Goal: Complete application form: Complete application form

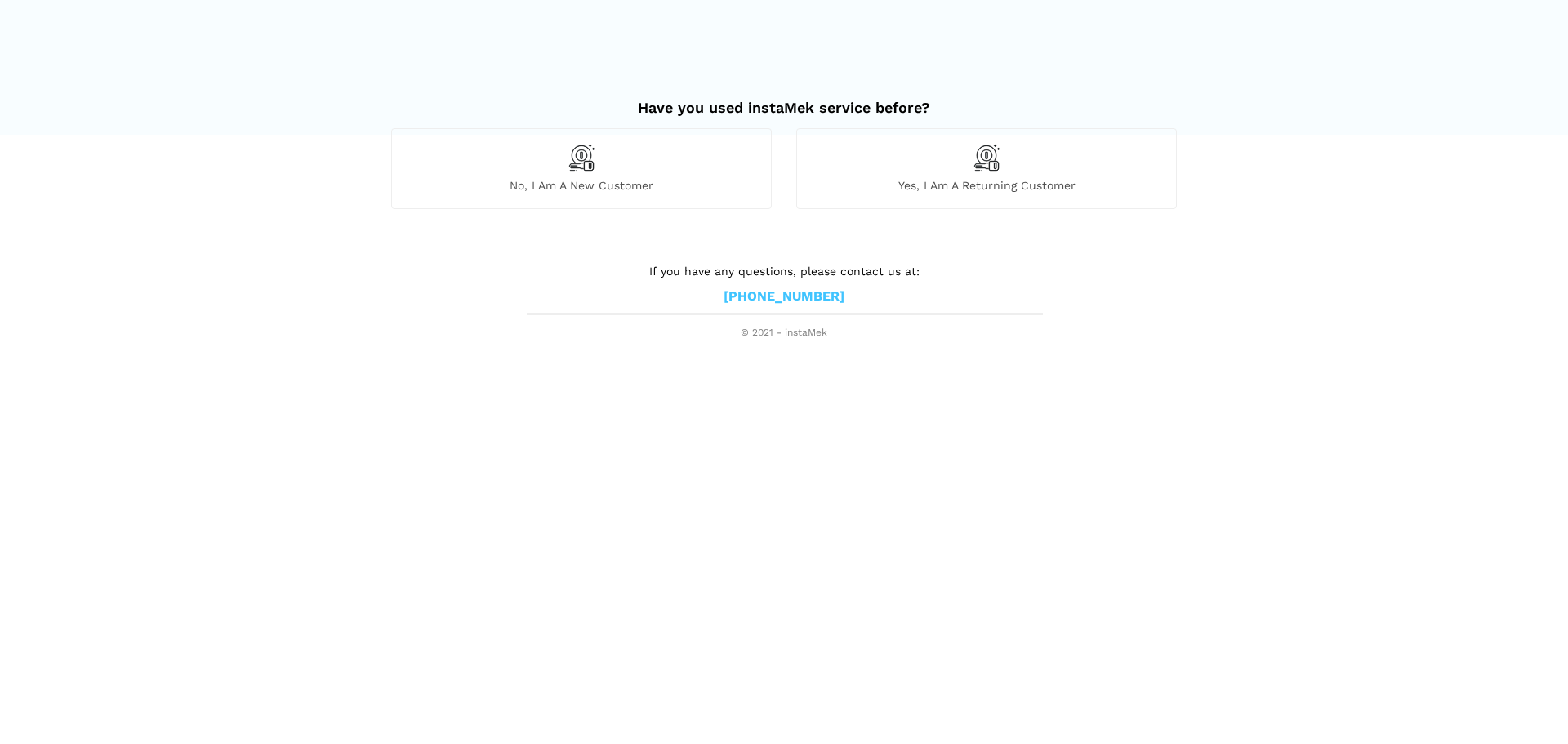
click at [619, 166] on div "No, I am a new customer" at bounding box center [581, 167] width 381 height 80
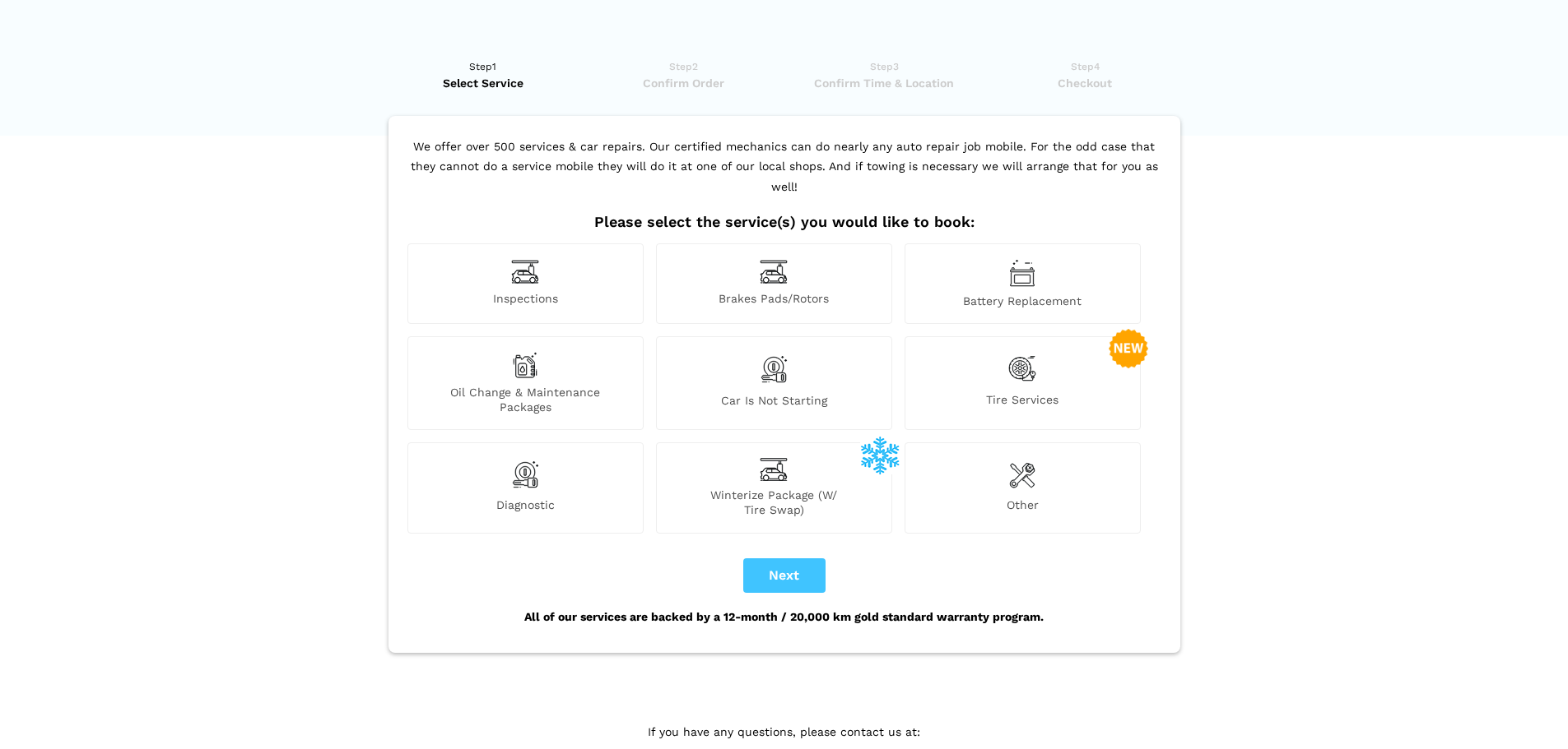
click at [510, 266] on div "Inspections" at bounding box center [525, 283] width 236 height 80
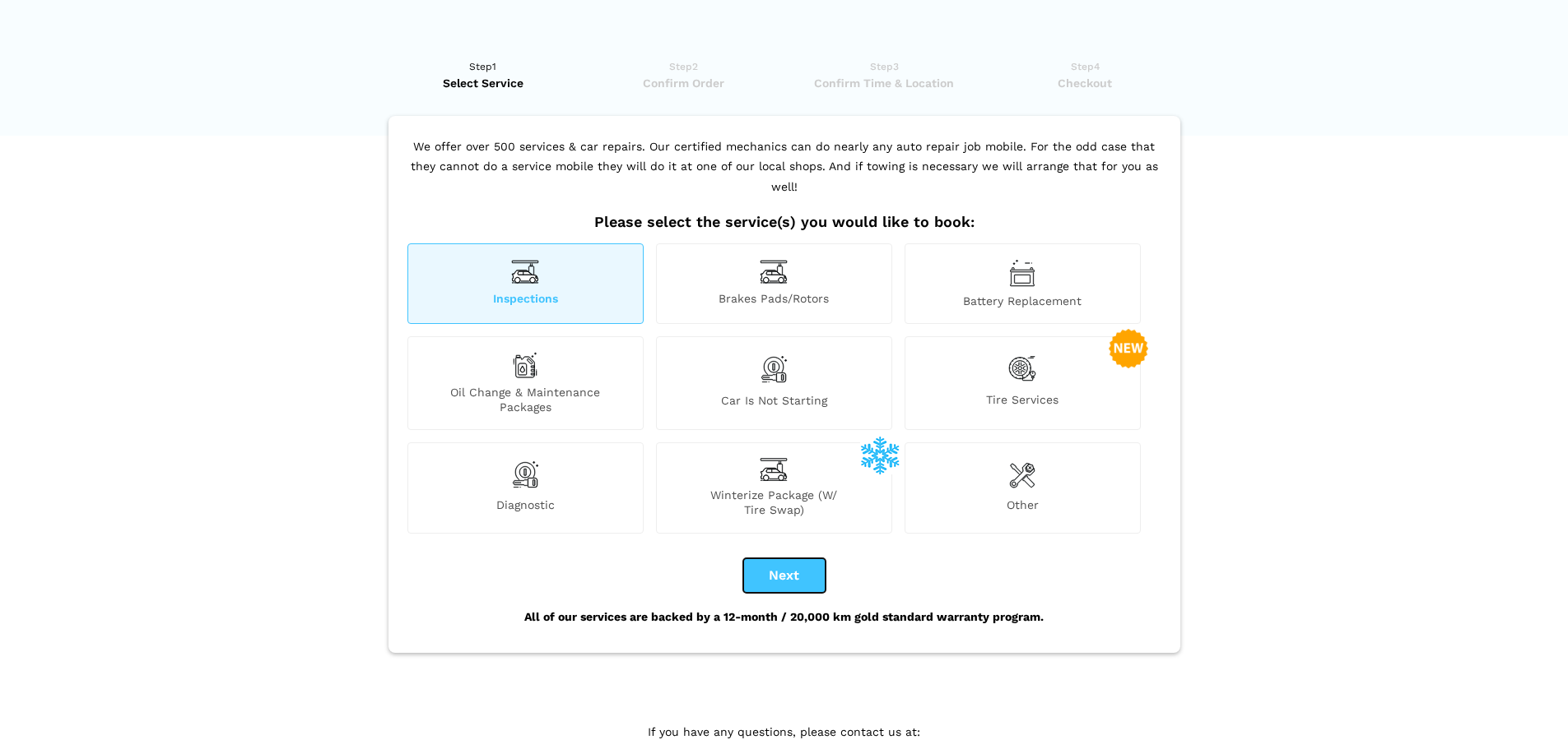
click at [766, 560] on button "Next" at bounding box center [784, 576] width 82 height 34
checkbox input "true"
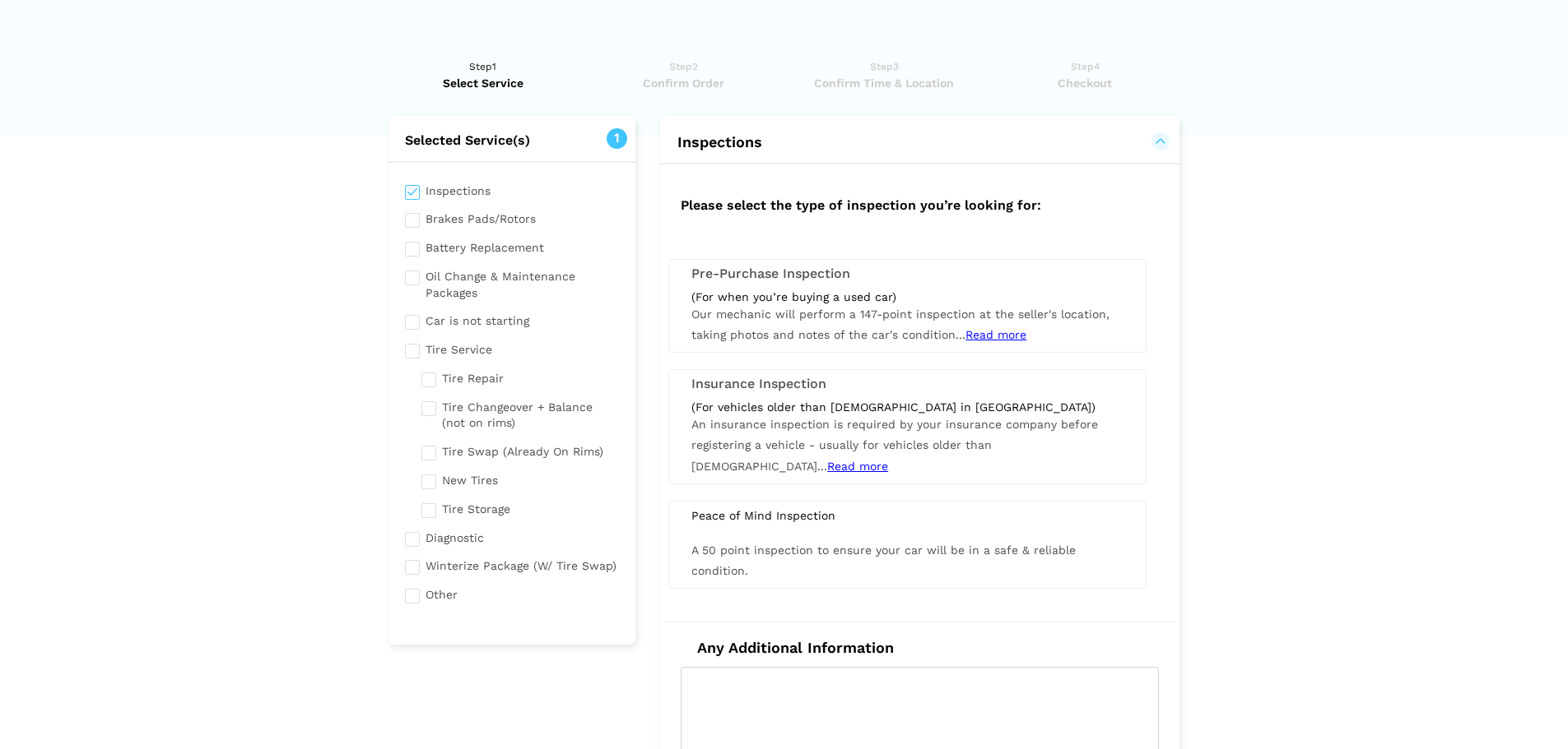
click at [791, 303] on div "(For when you’re buying a used car) Our mechanic will perform a 147-point inspe…" at bounding box center [908, 318] width 457 height 57
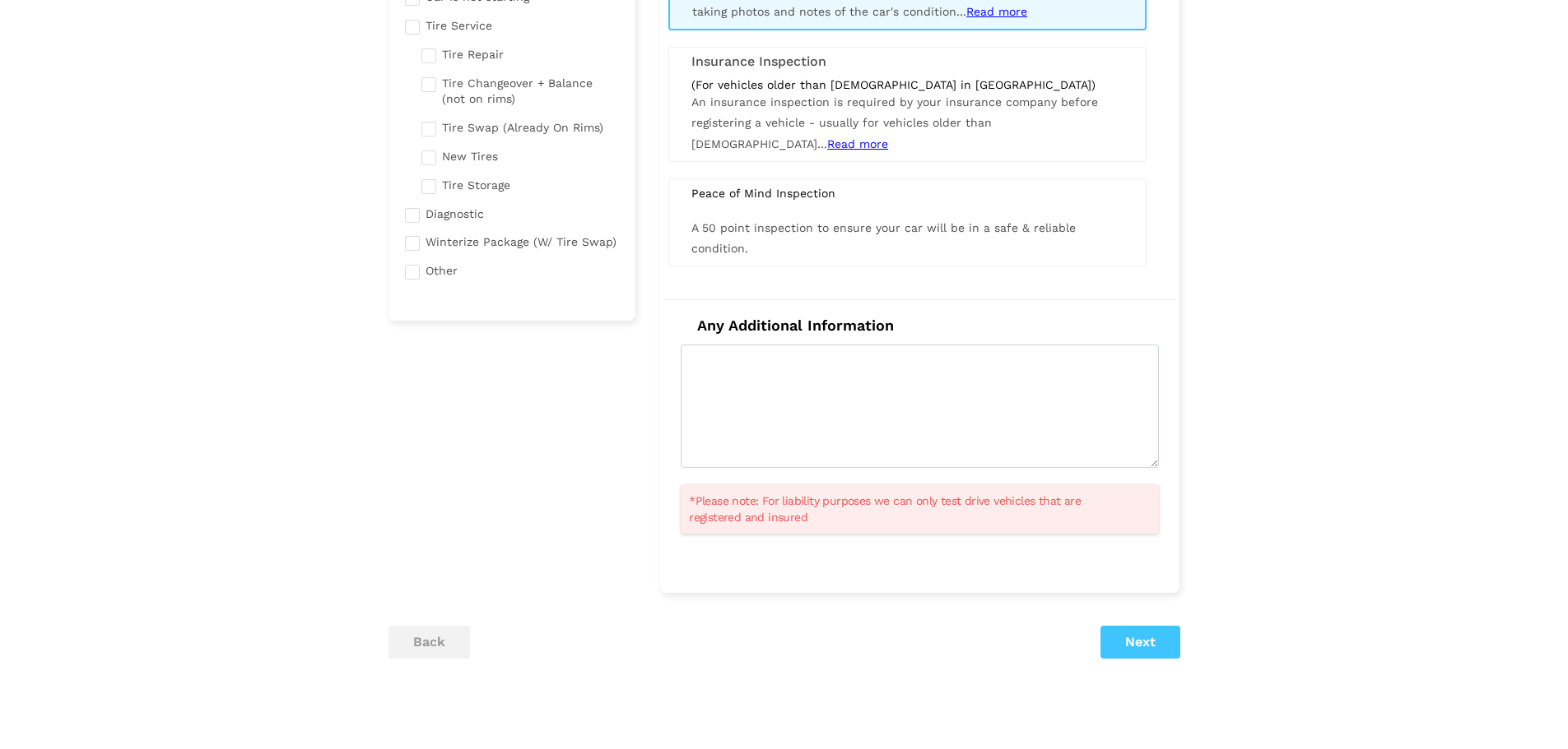
scroll to position [411, 0]
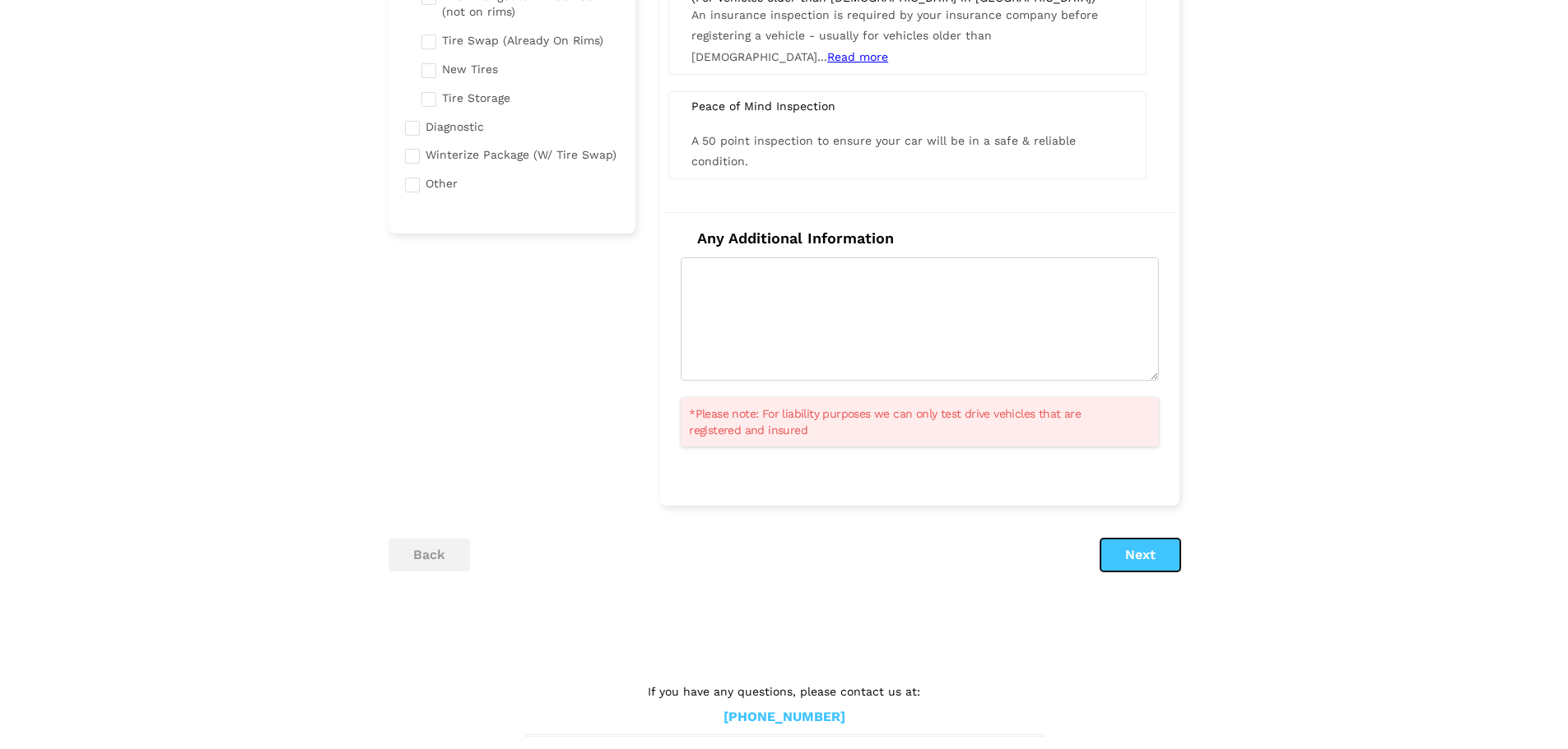
click at [1119, 557] on button "Next" at bounding box center [1140, 555] width 80 height 33
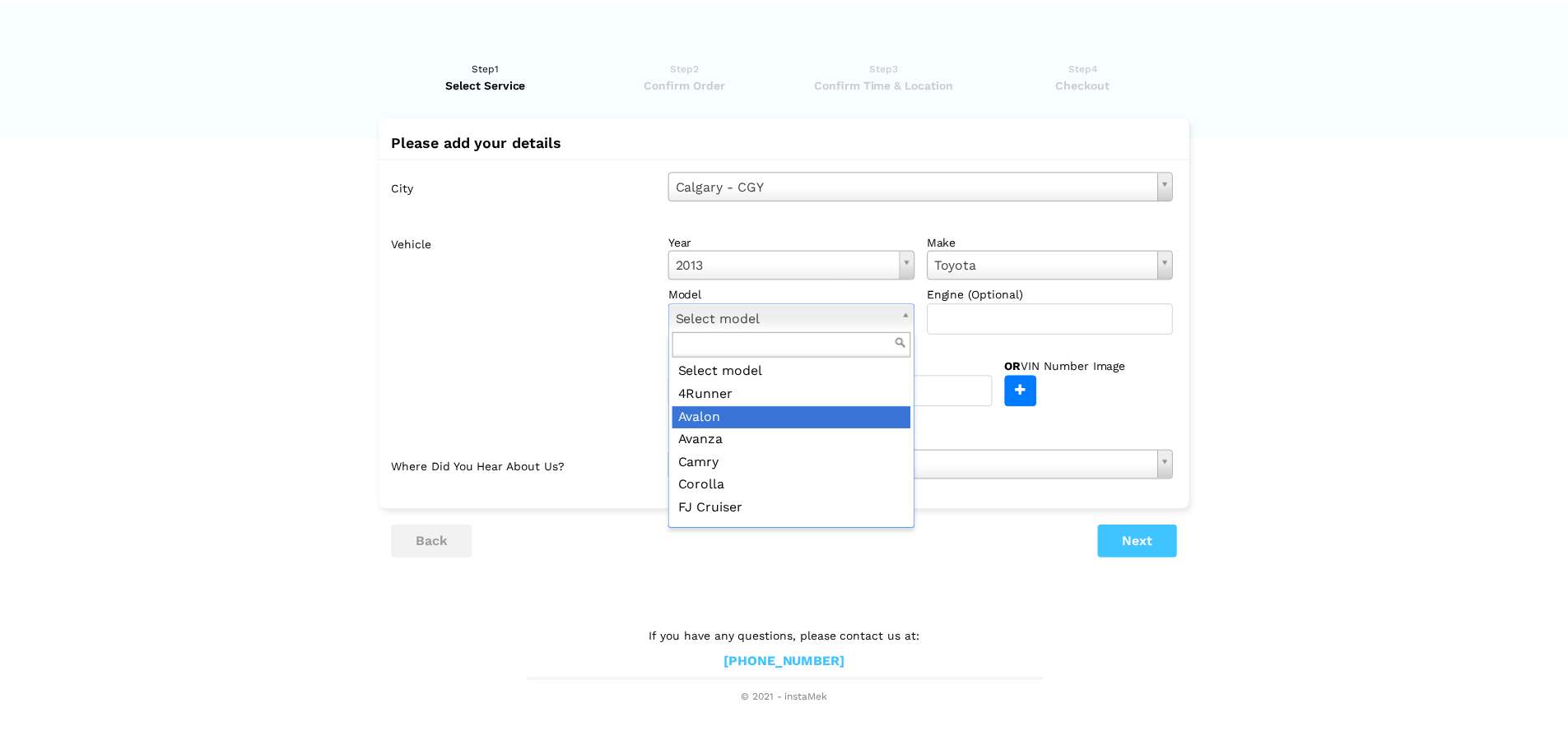
scroll to position [82, 0]
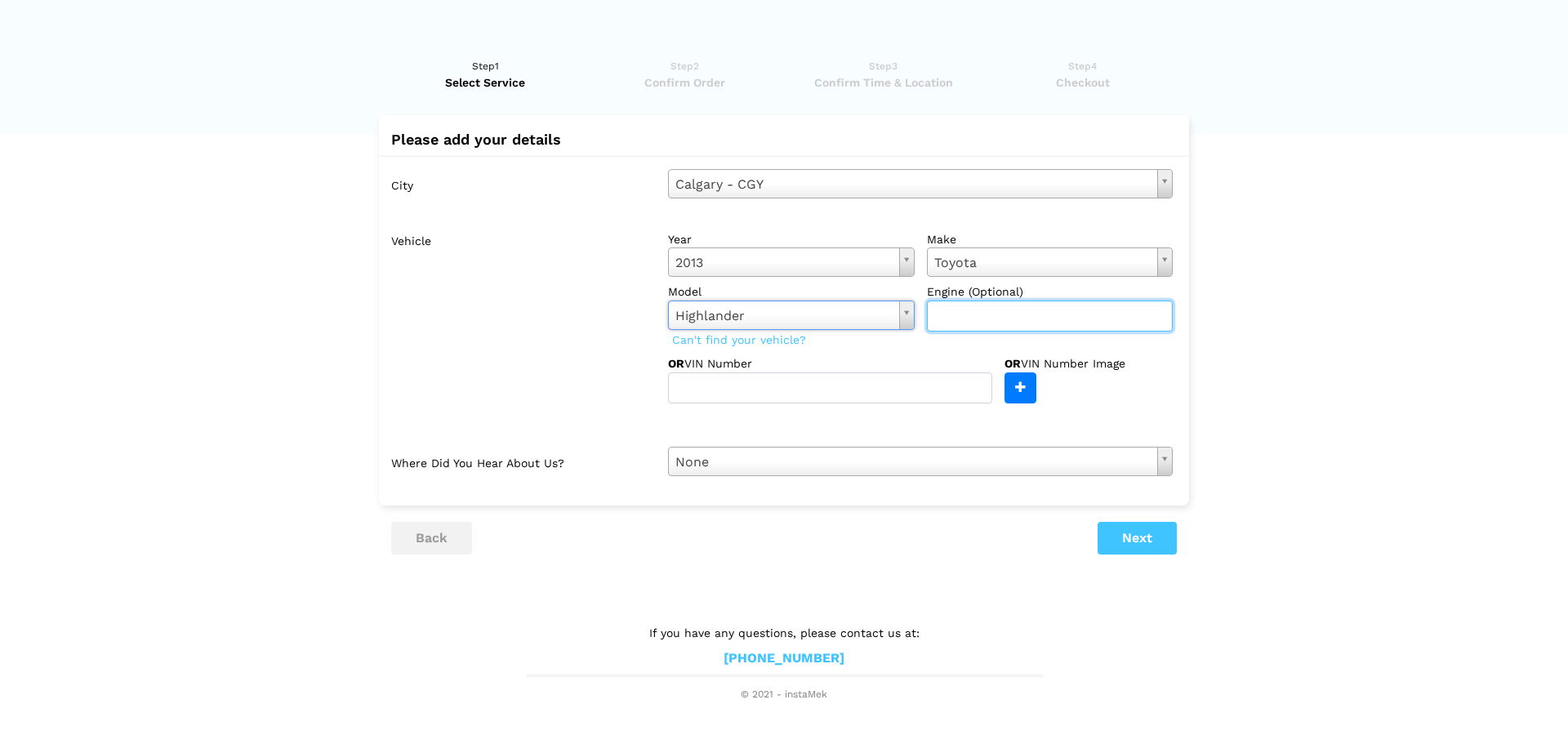
click at [970, 324] on input "text" at bounding box center [1050, 316] width 246 height 31
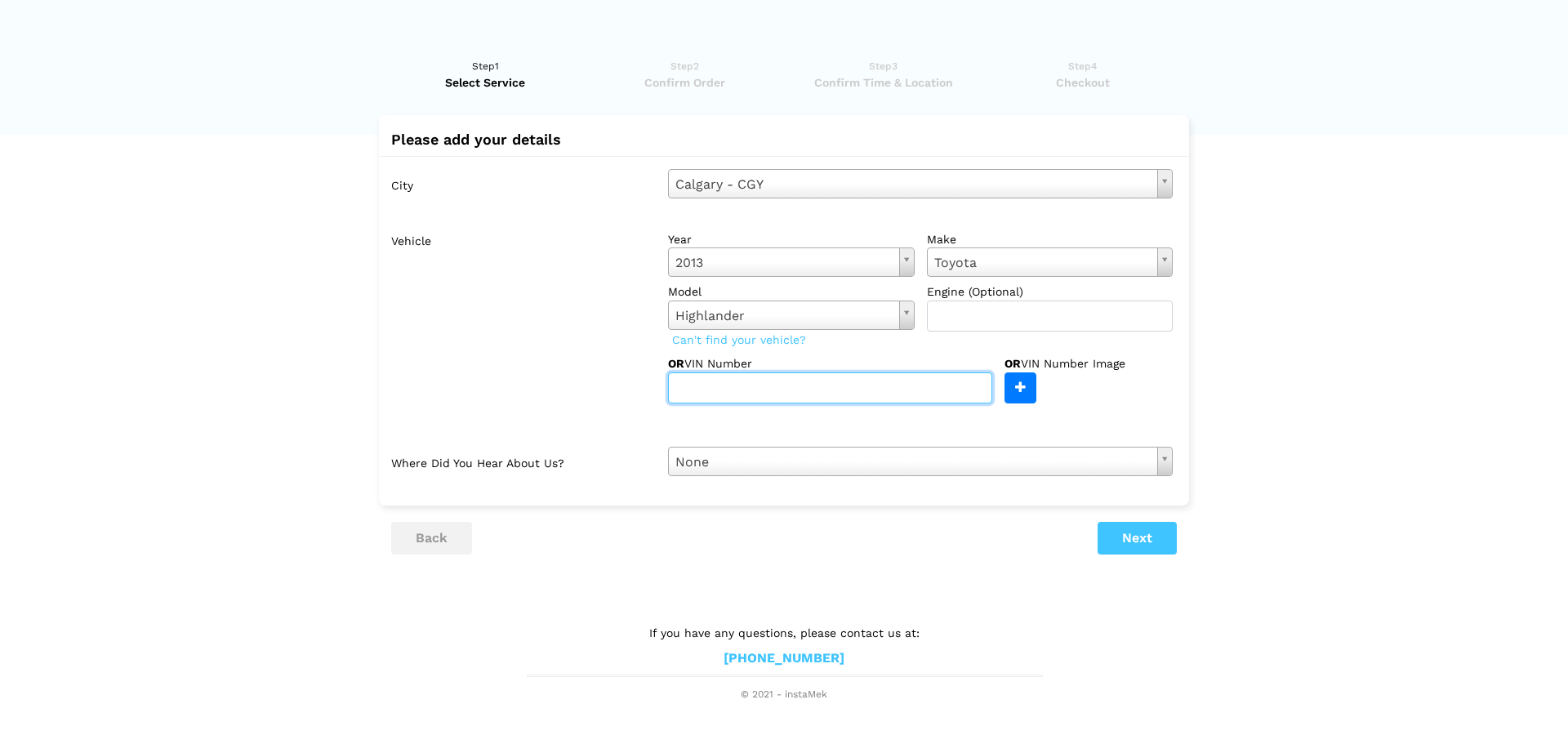
click at [830, 389] on input "text" at bounding box center [829, 388] width 324 height 31
type input "[US_VEHICLE_IDENTIFICATION_NUMBER]"
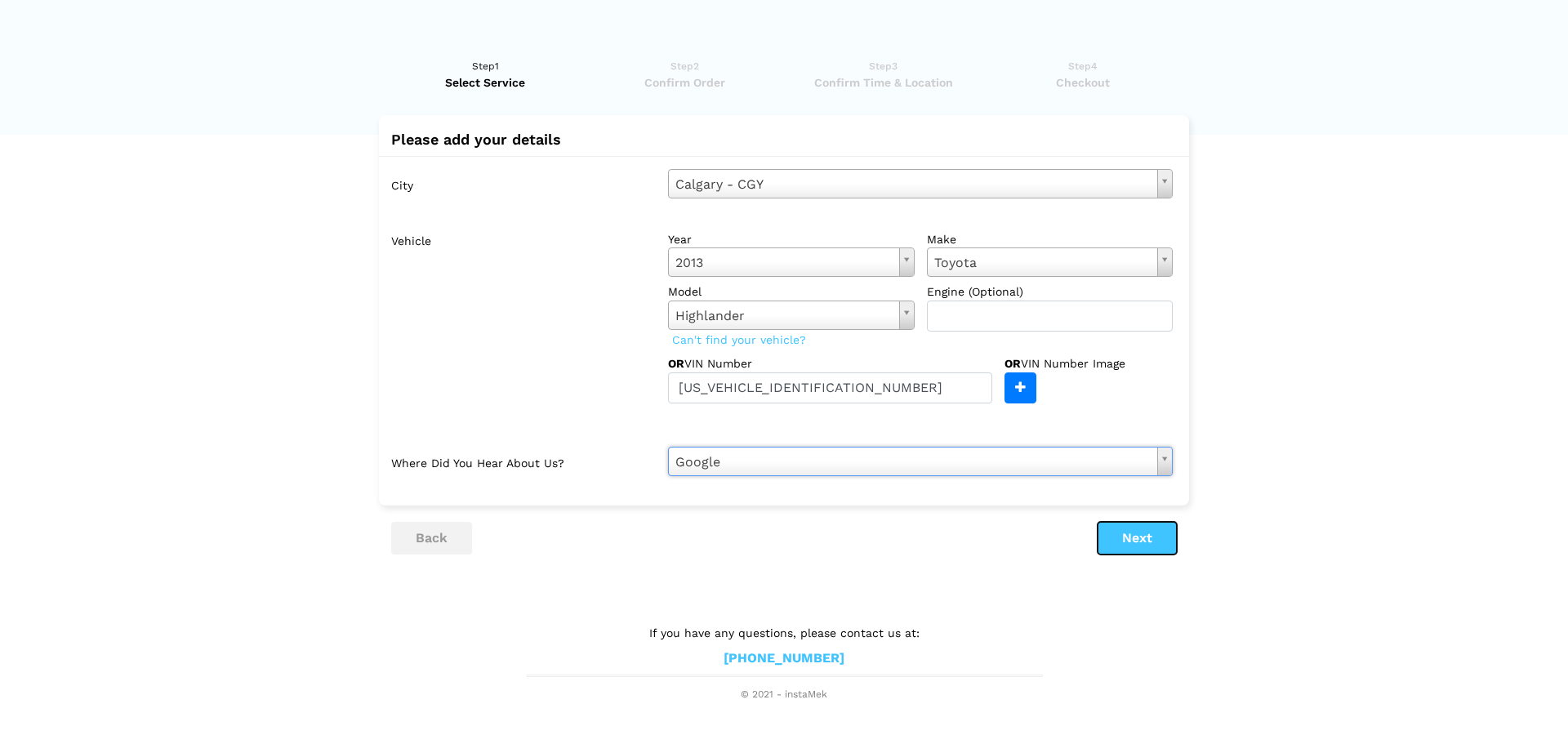
click at [1127, 545] on button "Next" at bounding box center [1137, 538] width 79 height 33
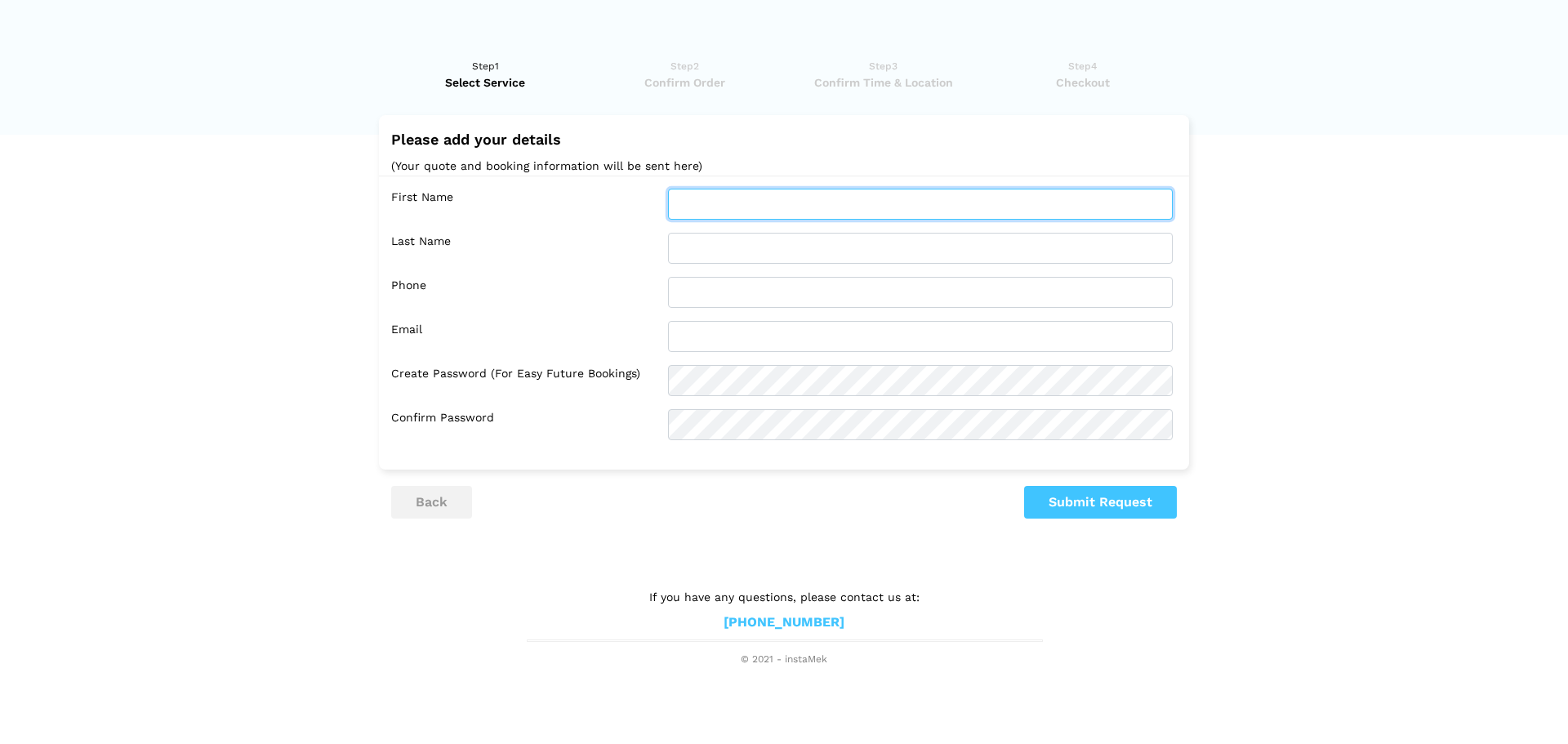
click at [698, 203] on input "text" at bounding box center [919, 204] width 505 height 31
type input "[PERSON_NAME]"
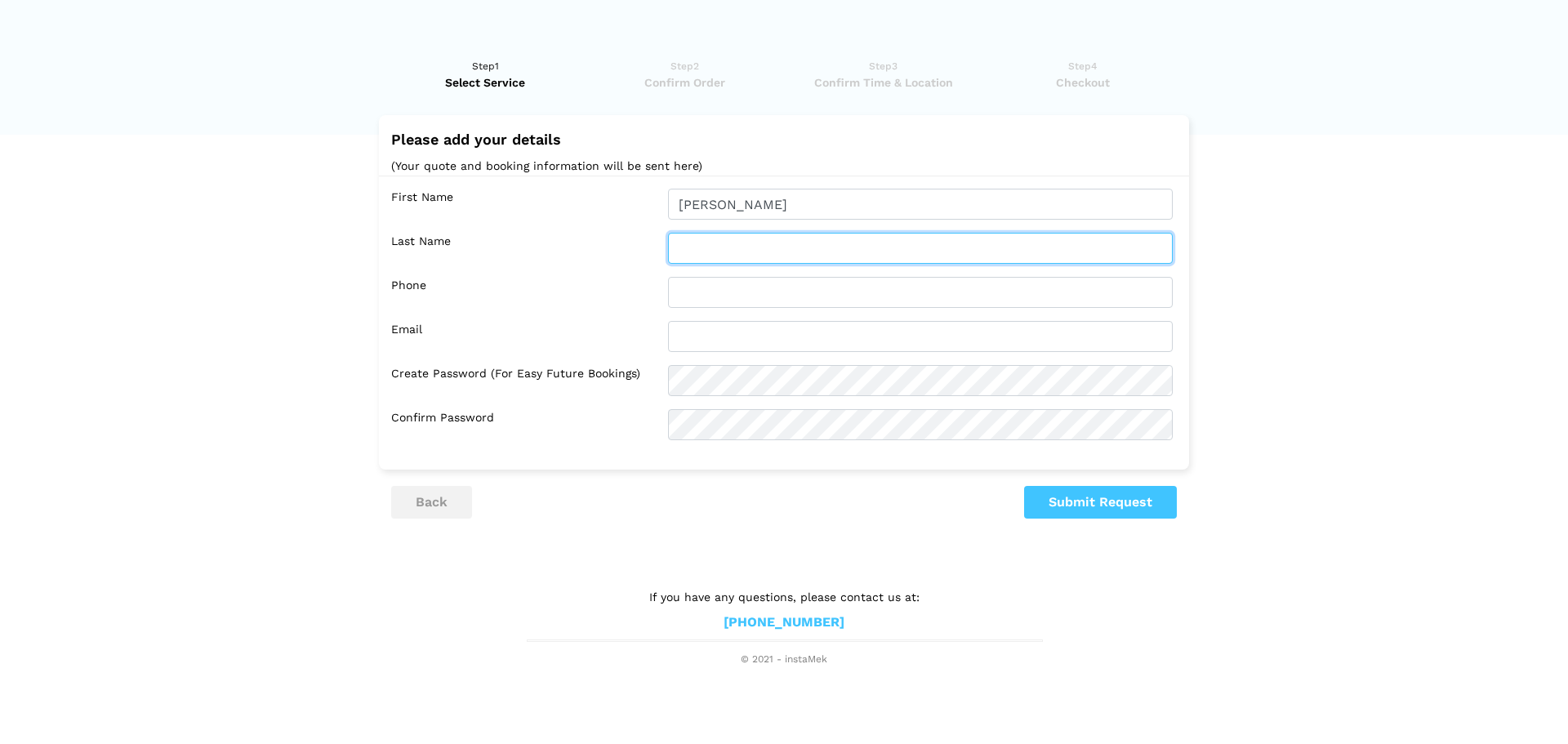
click at [704, 239] on input "text" at bounding box center [919, 248] width 505 height 31
type input "[PERSON_NAME]"
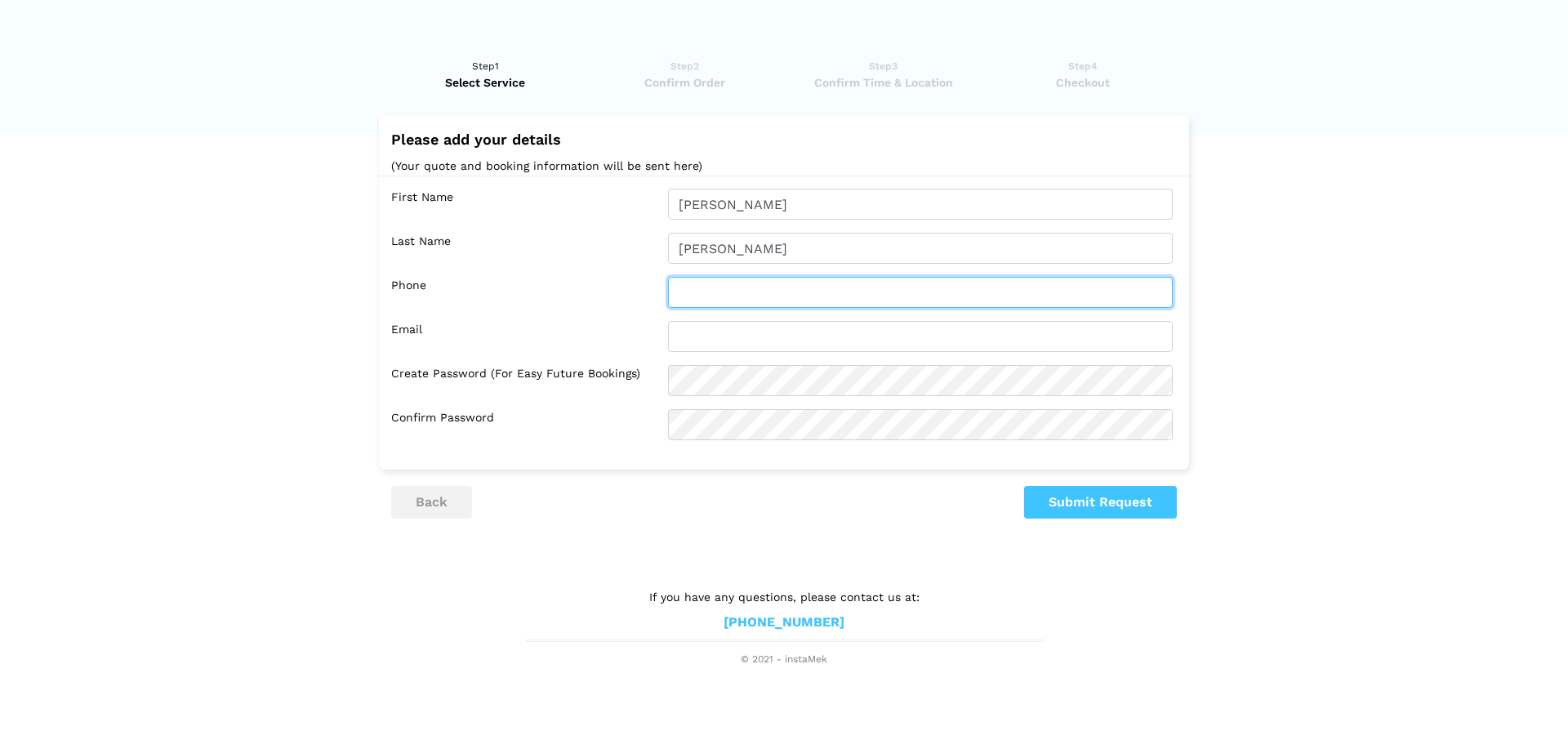
click at [728, 306] on input "text" at bounding box center [919, 292] width 505 height 31
type input "5872150998"
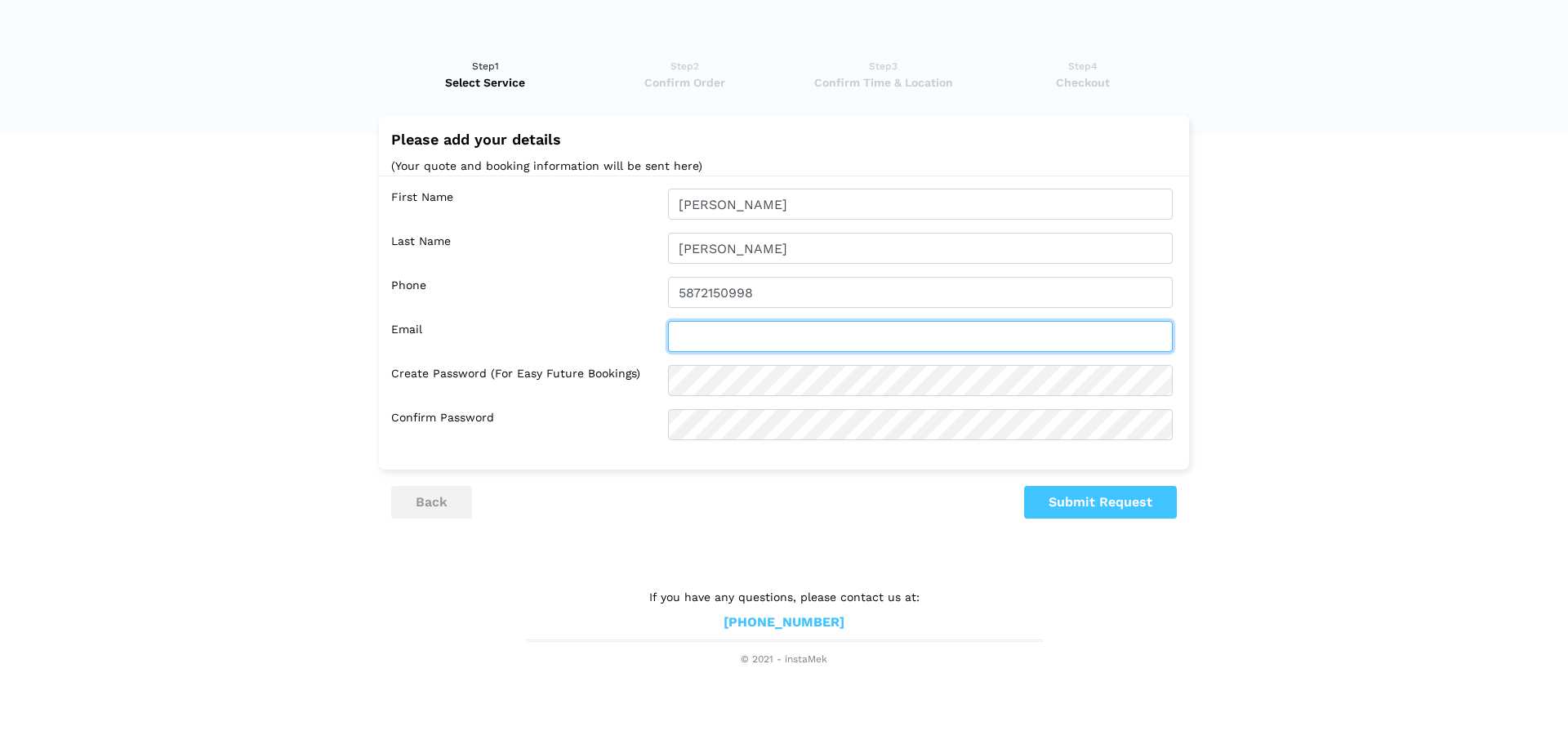
click at [729, 326] on input "text" at bounding box center [919, 336] width 505 height 31
type input "[EMAIL_ADDRESS][PERSON_NAME][DOMAIN_NAME]"
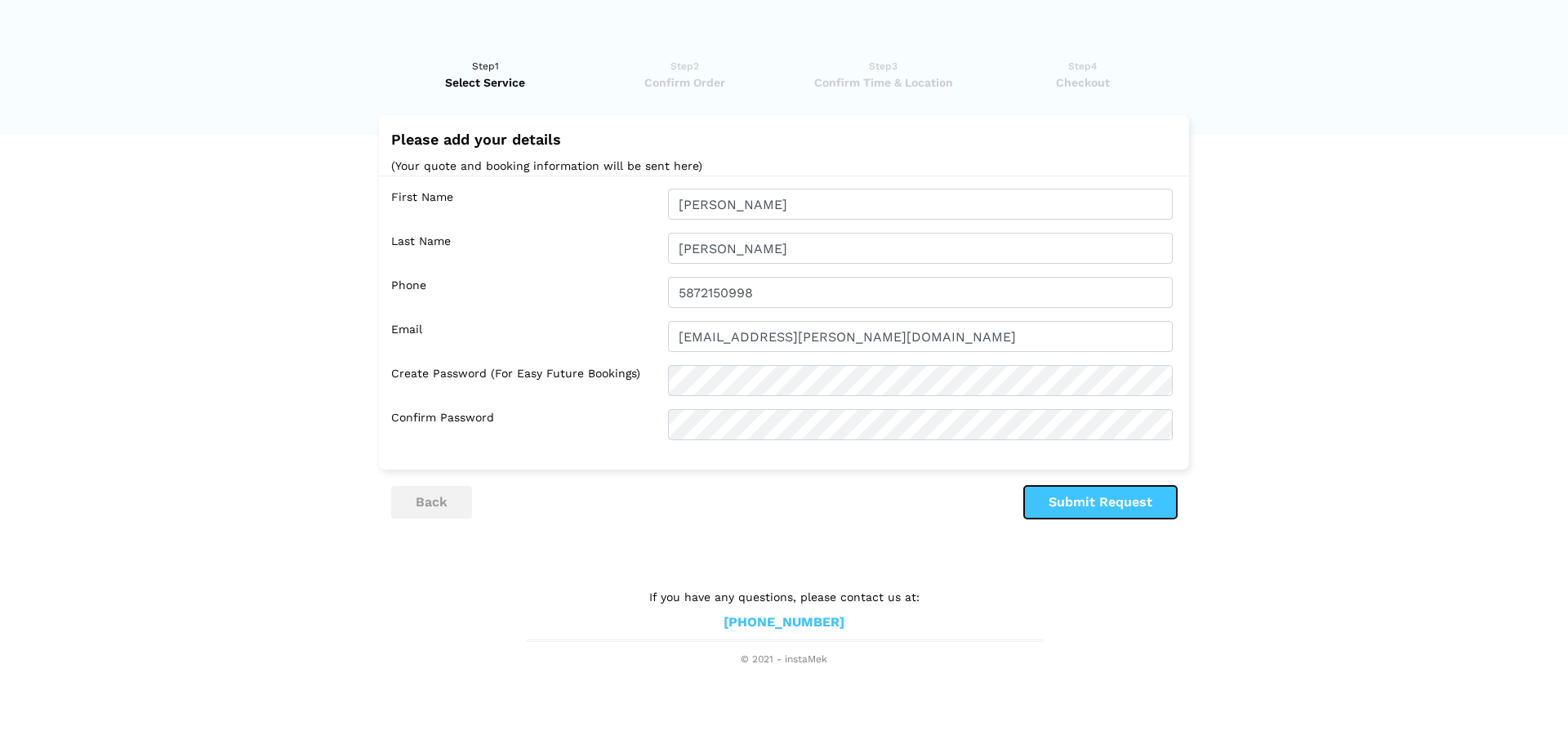
click at [1096, 503] on button "Submit Request" at bounding box center [1100, 502] width 152 height 33
